Goal: Find contact information: Find contact information

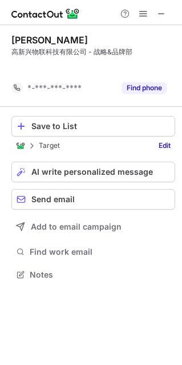
scroll to position [248, 182]
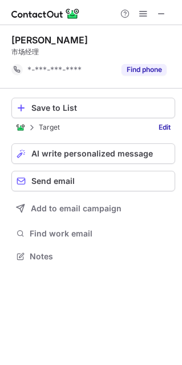
scroll to position [248, 182]
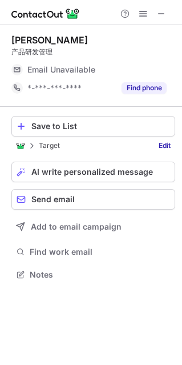
scroll to position [266, 182]
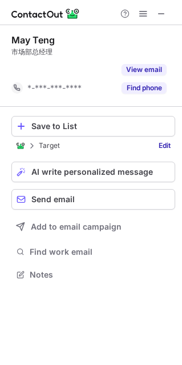
scroll to position [248, 182]
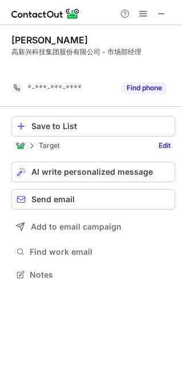
scroll to position [248, 182]
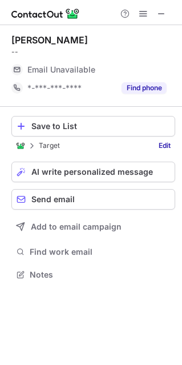
scroll to position [266, 182]
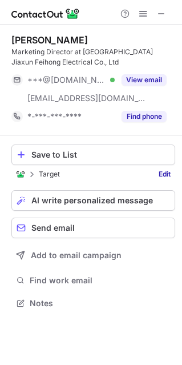
scroll to position [295, 182]
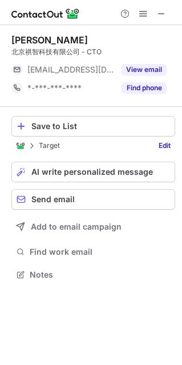
scroll to position [266, 182]
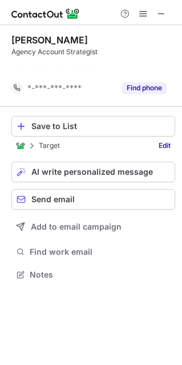
scroll to position [248, 182]
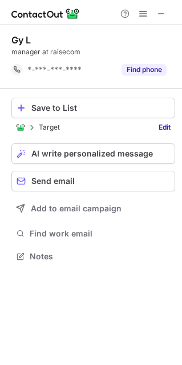
scroll to position [248, 182]
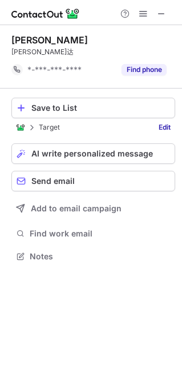
scroll to position [248, 182]
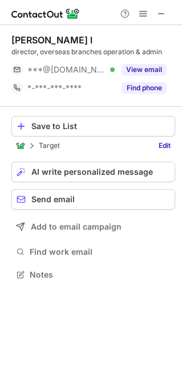
scroll to position [266, 182]
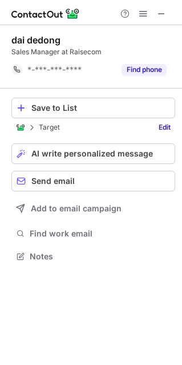
scroll to position [248, 182]
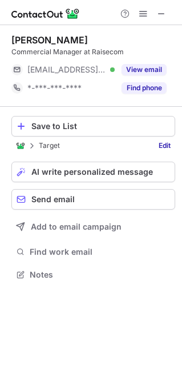
scroll to position [266, 182]
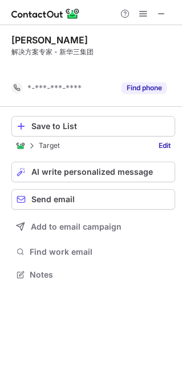
scroll to position [248, 182]
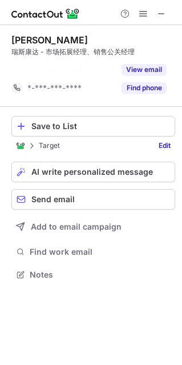
scroll to position [248, 182]
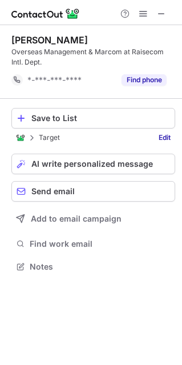
scroll to position [258, 182]
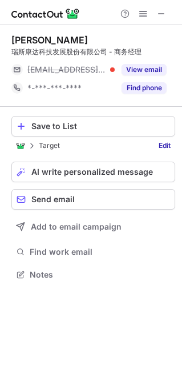
scroll to position [266, 182]
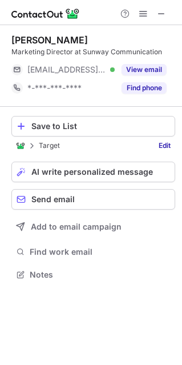
scroll to position [266, 182]
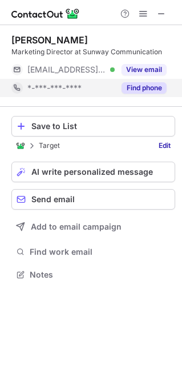
click at [147, 88] on button "Find phone" at bounding box center [144, 87] width 45 height 11
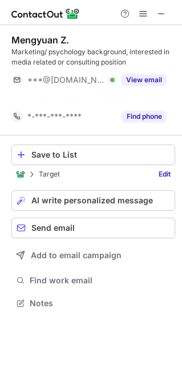
scroll to position [276, 182]
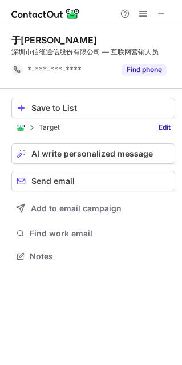
scroll to position [248, 182]
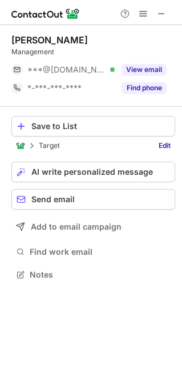
scroll to position [266, 182]
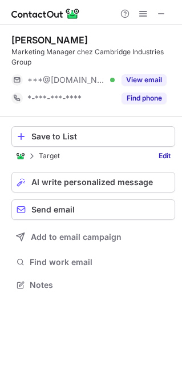
scroll to position [276, 182]
